Goal: Transaction & Acquisition: Purchase product/service

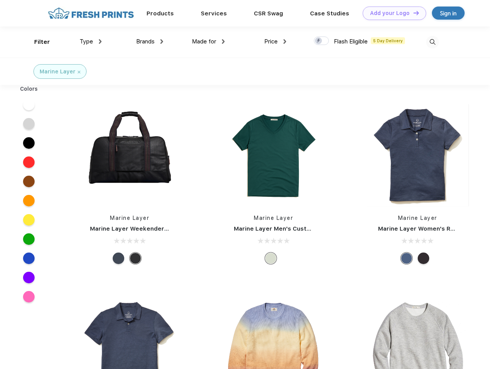
click at [391, 13] on link "Add your Logo Design Tool" at bounding box center [393, 13] width 63 height 13
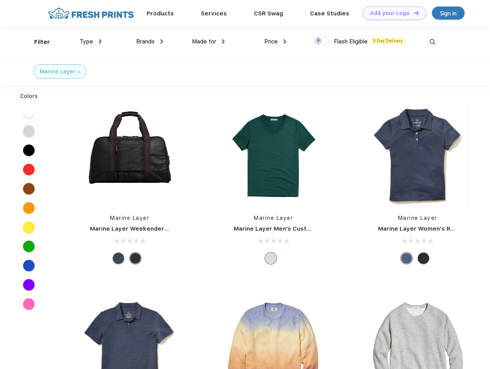
click at [0, 0] on div "Design Tool" at bounding box center [0, 0] width 0 height 0
click at [412, 13] on link "Add your Logo Design Tool" at bounding box center [393, 13] width 63 height 13
click at [37, 42] on div "Filter" at bounding box center [42, 42] width 16 height 9
click at [91, 42] on span "Type" at bounding box center [86, 41] width 13 height 7
click at [150, 42] on span "Brands" at bounding box center [145, 41] width 18 height 7
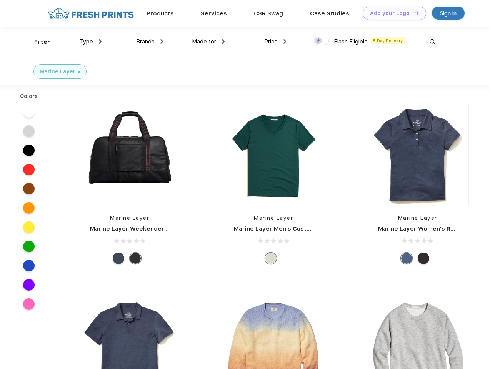
click at [208, 42] on span "Made for" at bounding box center [204, 41] width 24 height 7
click at [275, 42] on span "Price" at bounding box center [270, 41] width 13 height 7
click at [321, 41] on div at bounding box center [321, 41] width 15 height 8
click at [319, 41] on input "checkbox" at bounding box center [316, 38] width 5 height 5
click at [432, 42] on img at bounding box center [432, 42] width 13 height 13
